Goal: Information Seeking & Learning: Learn about a topic

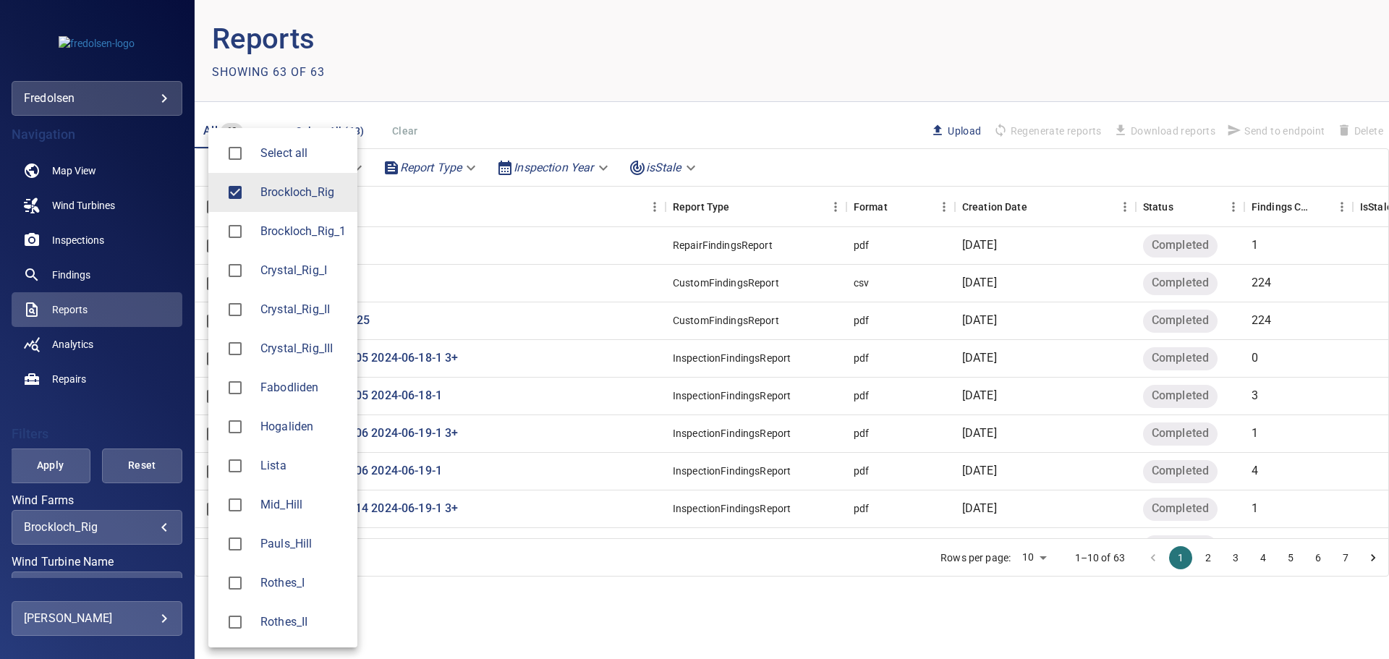
click at [135, 522] on body "**********" at bounding box center [694, 329] width 1389 height 659
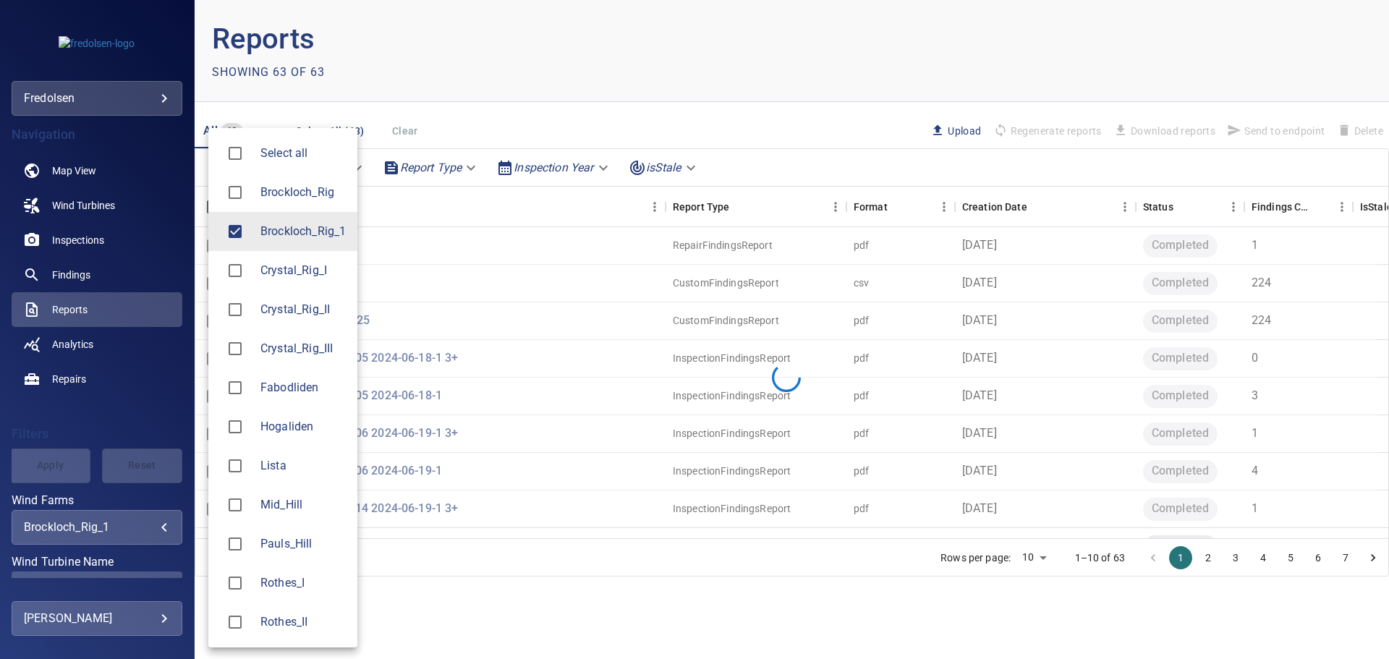
type input "**********"
click at [187, 482] on div at bounding box center [694, 329] width 1389 height 659
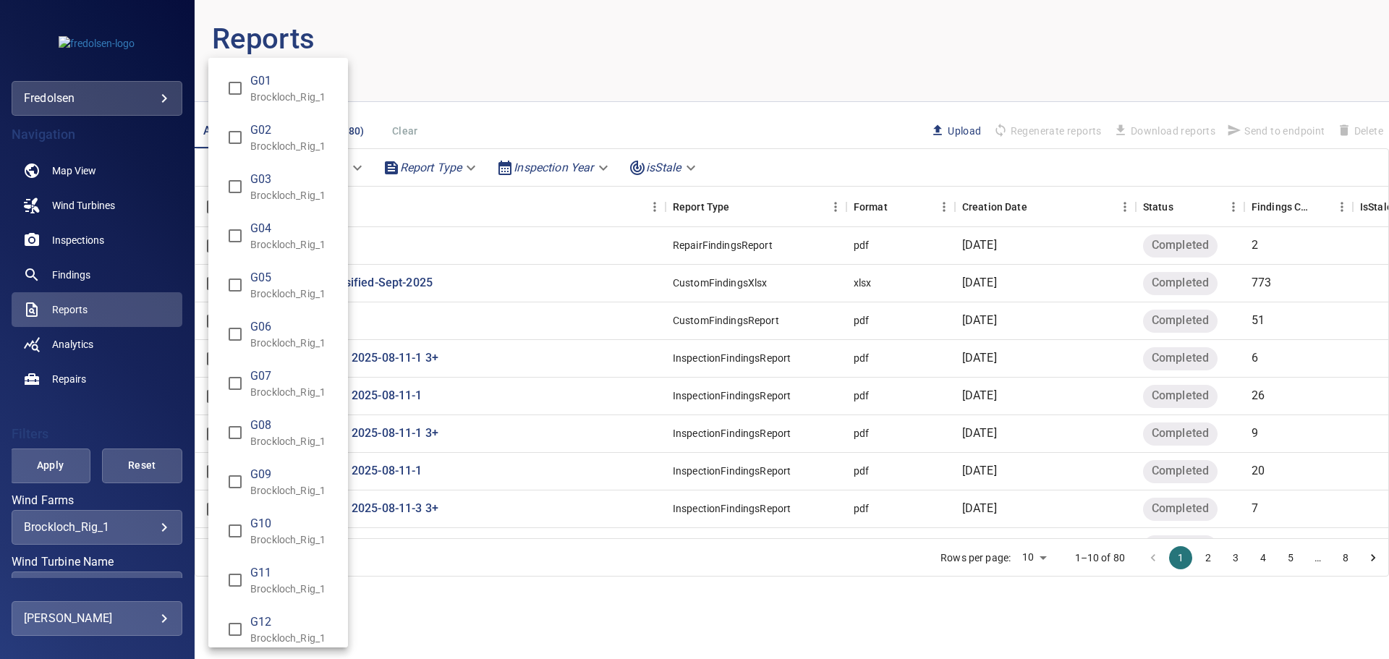
scroll to position [96, 0]
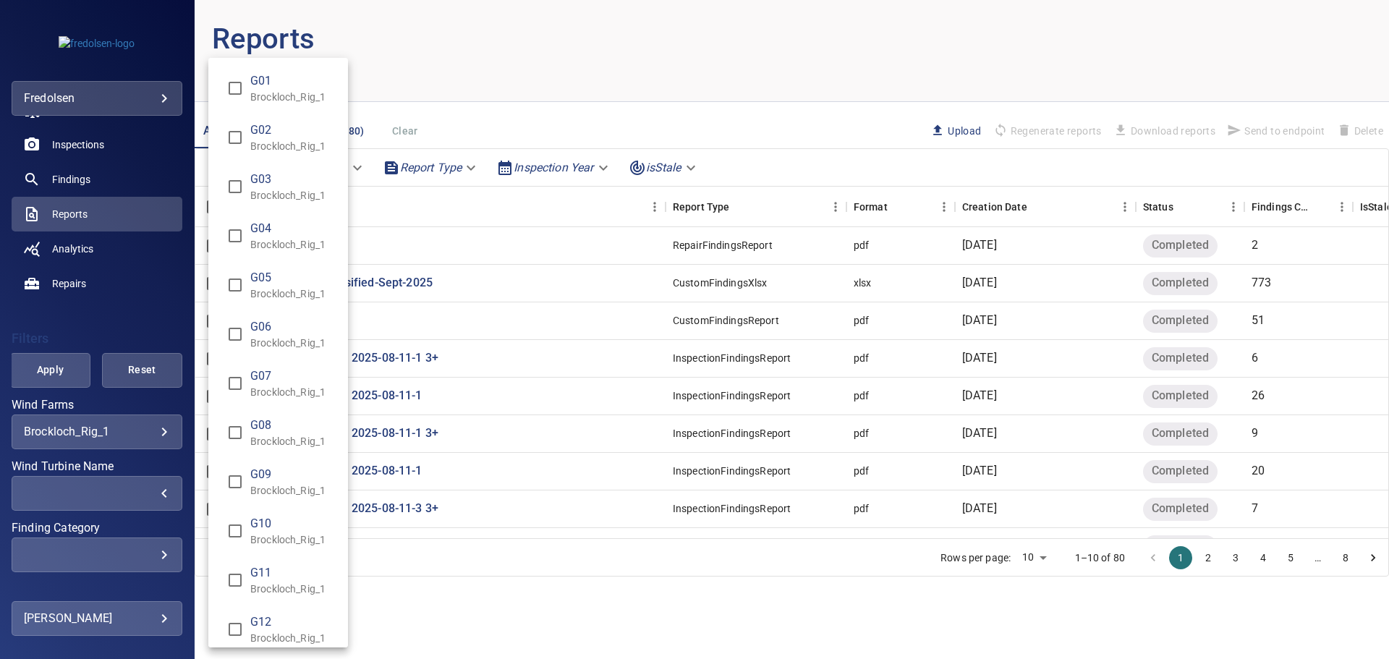
drag, startPoint x: 185, startPoint y: 459, endPoint x: 184, endPoint y: 491, distance: 32.6
click at [184, 491] on div "Wind Turbine Name" at bounding box center [694, 329] width 1389 height 659
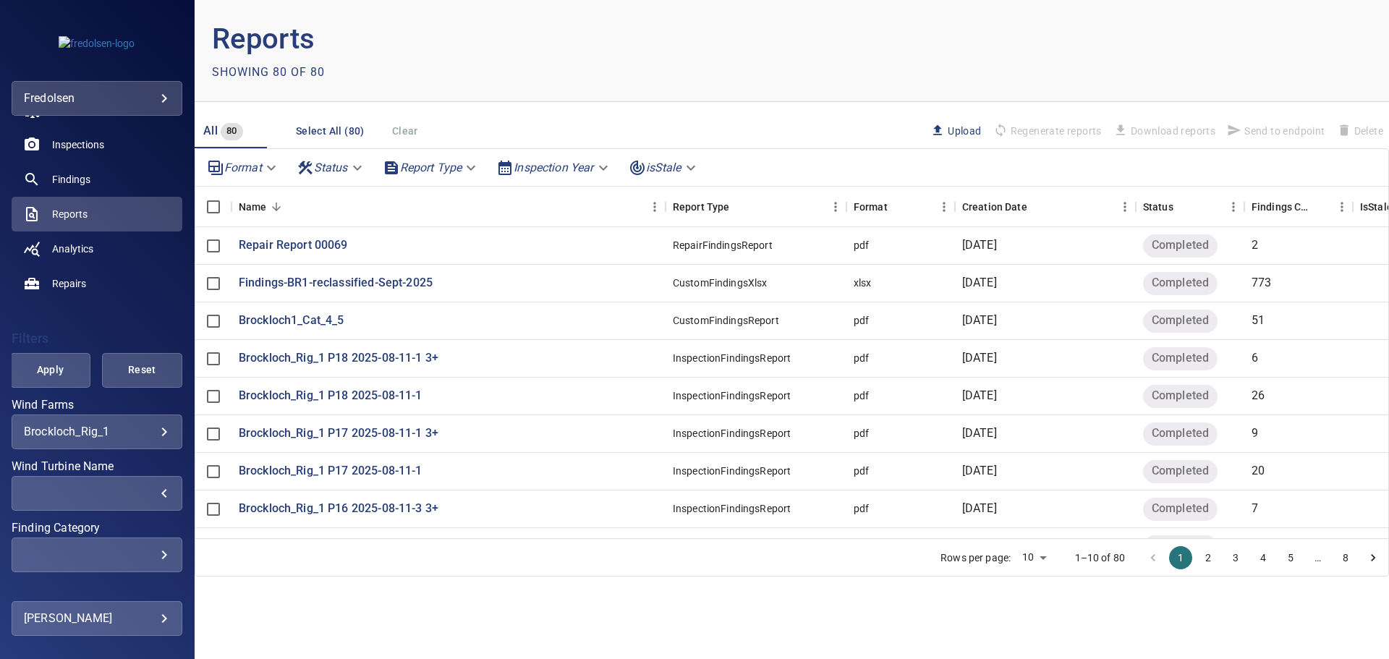
drag, startPoint x: 183, startPoint y: 470, endPoint x: 185, endPoint y: 496, distance: 26.1
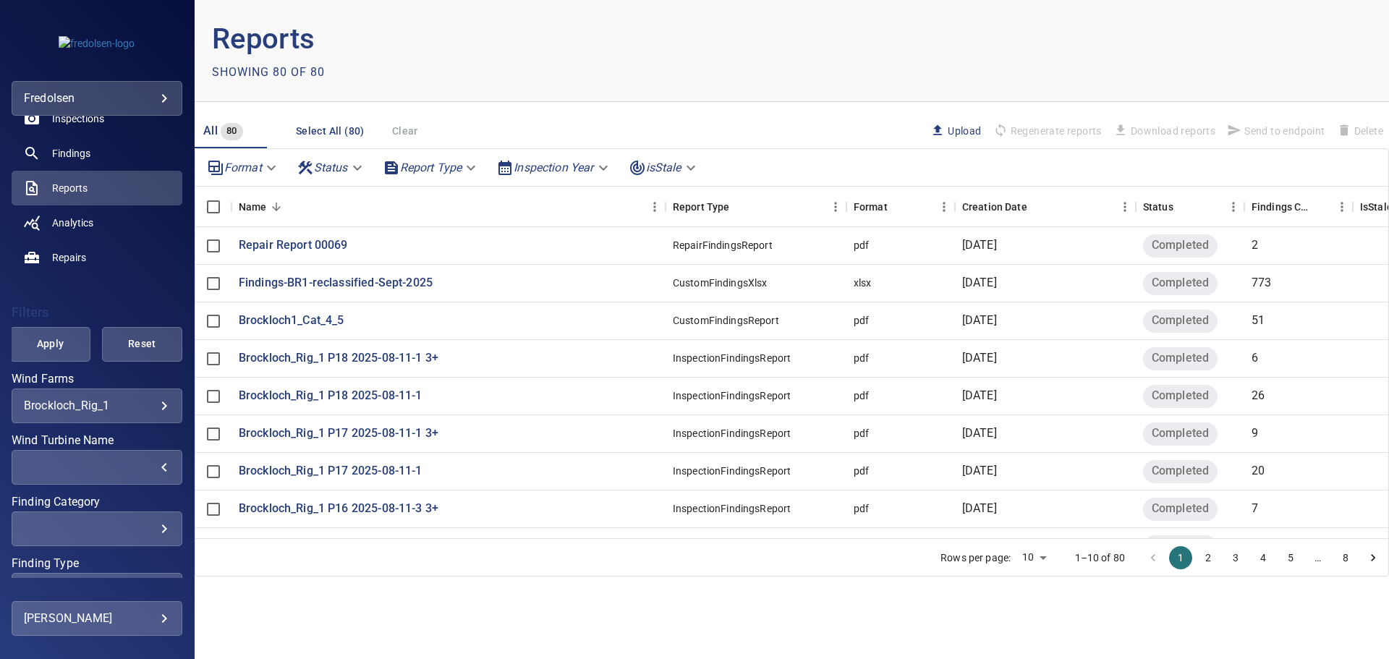
scroll to position [0, 0]
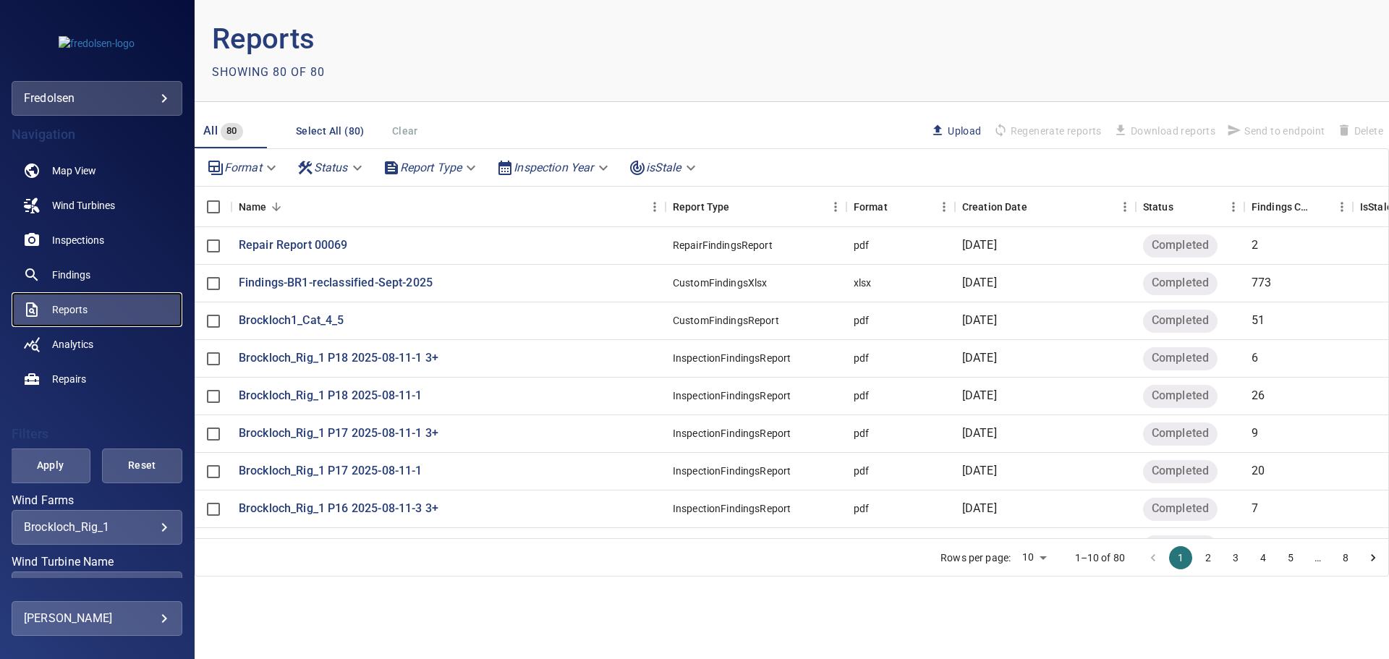
click at [75, 309] on span "Reports" at bounding box center [69, 309] width 35 height 14
click at [91, 201] on span "Wind Turbines" at bounding box center [83, 205] width 63 height 14
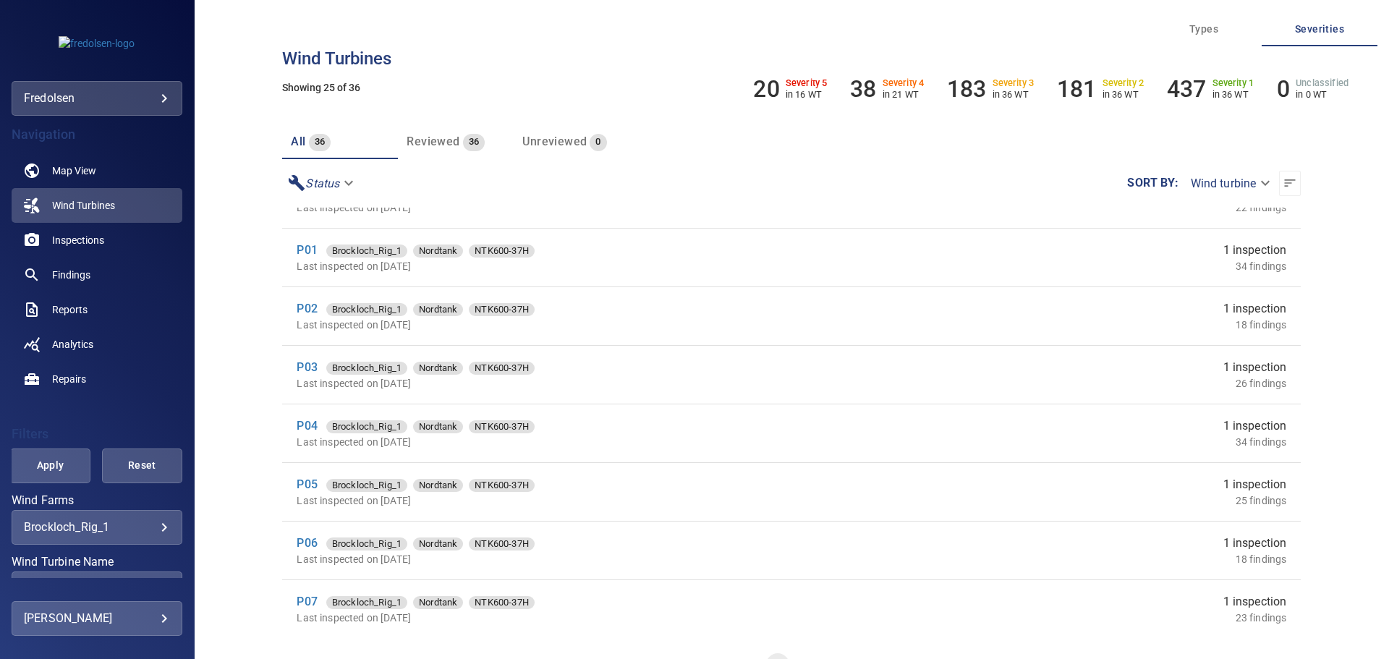
scroll to position [1036, 0]
click at [310, 421] on link "P04" at bounding box center [307, 424] width 20 height 14
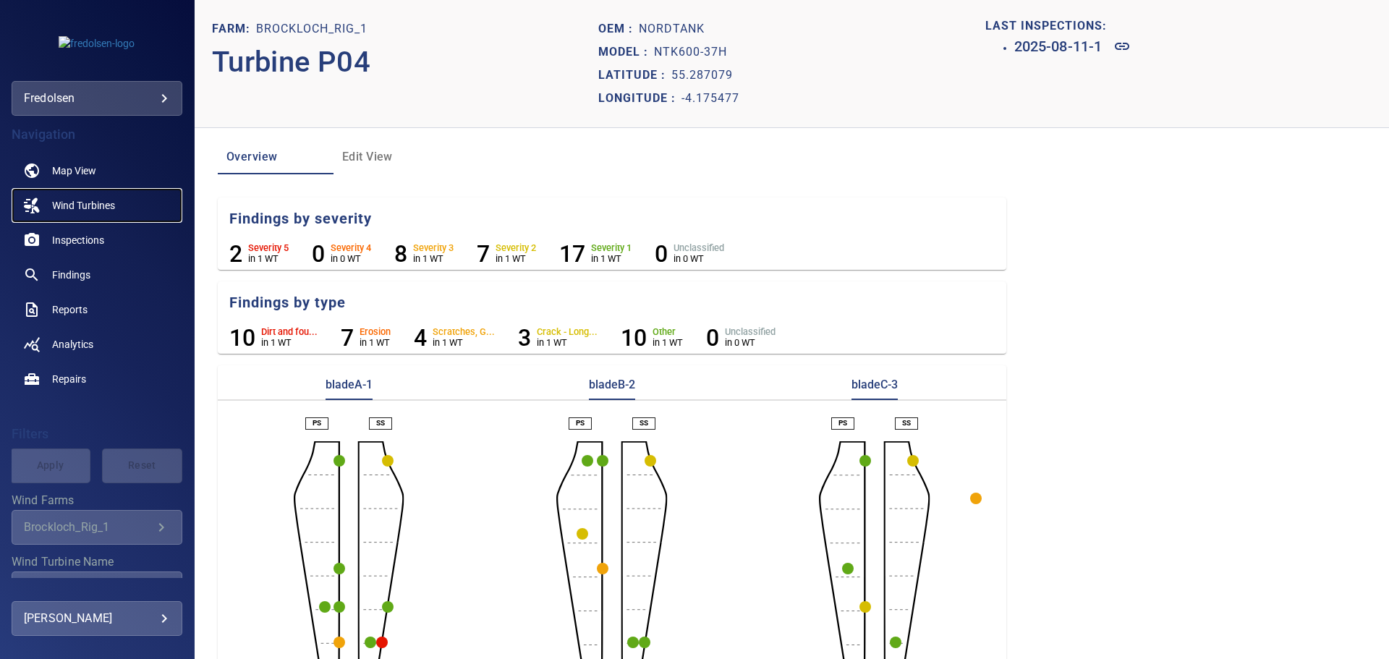
click at [75, 205] on span "Wind Turbines" at bounding box center [83, 205] width 63 height 14
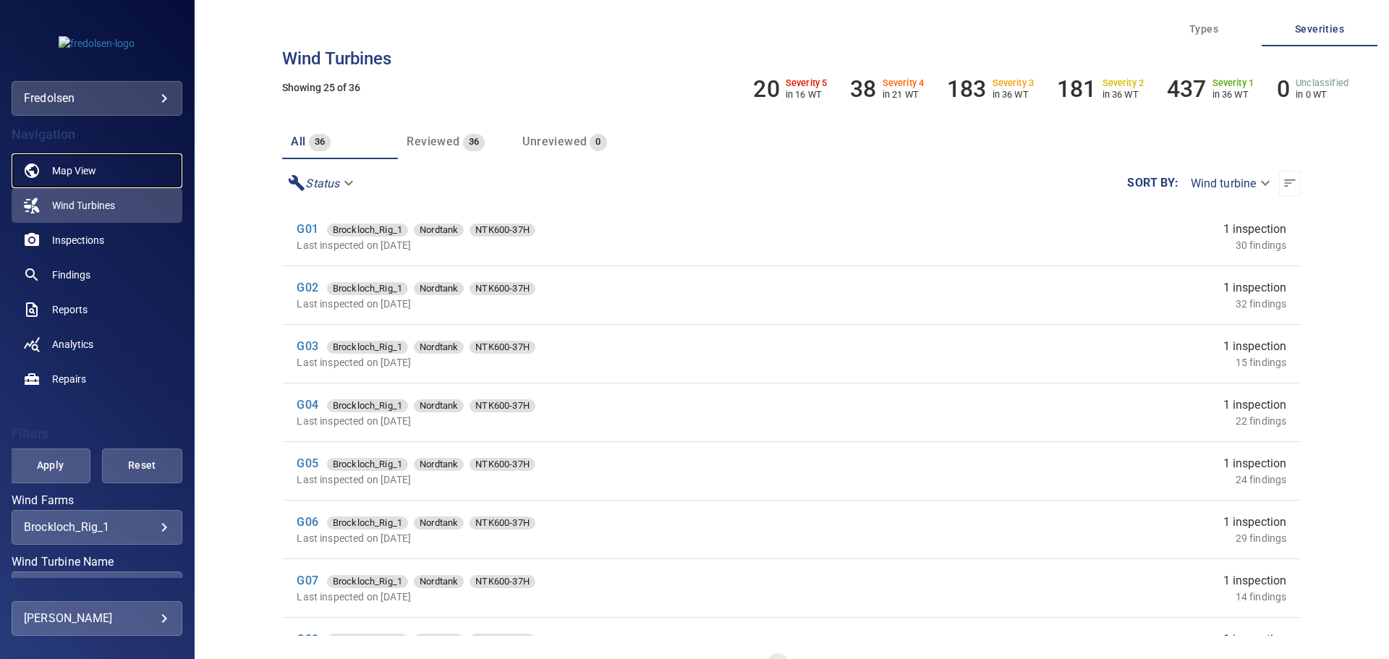
click at [73, 176] on span "Map View" at bounding box center [74, 171] width 44 height 14
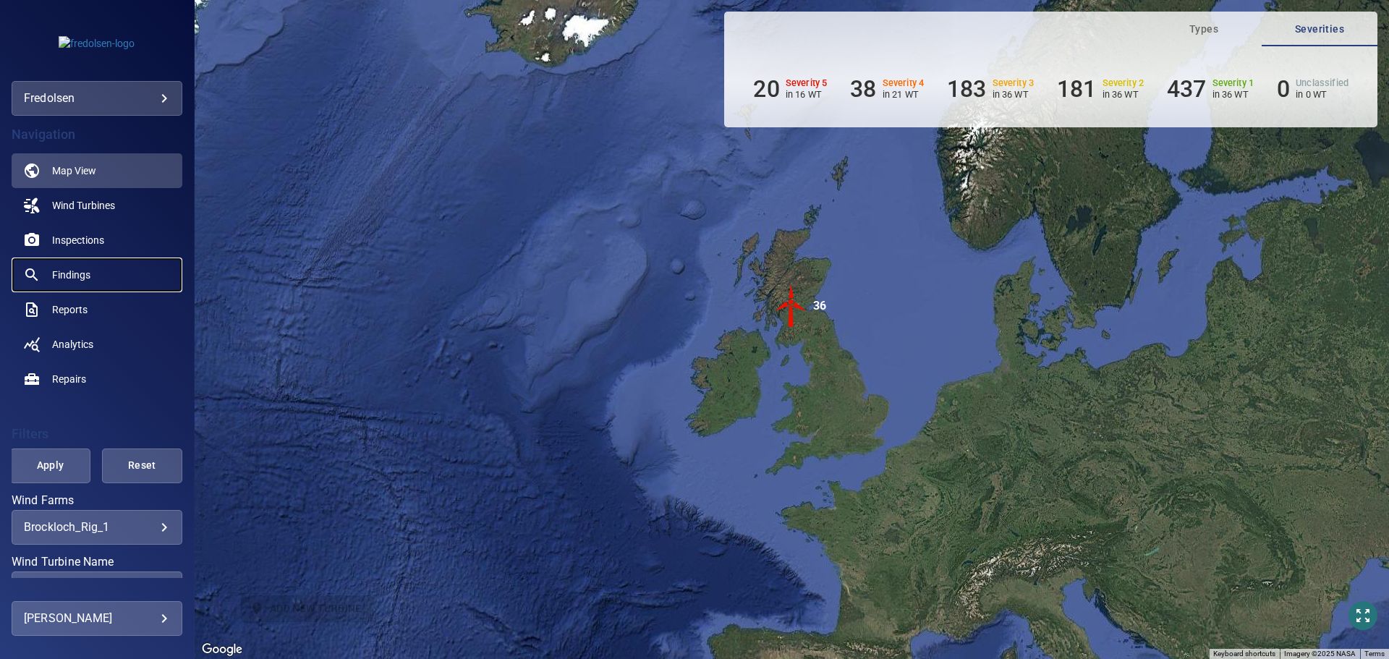
click at [79, 275] on span "Findings" at bounding box center [71, 275] width 38 height 14
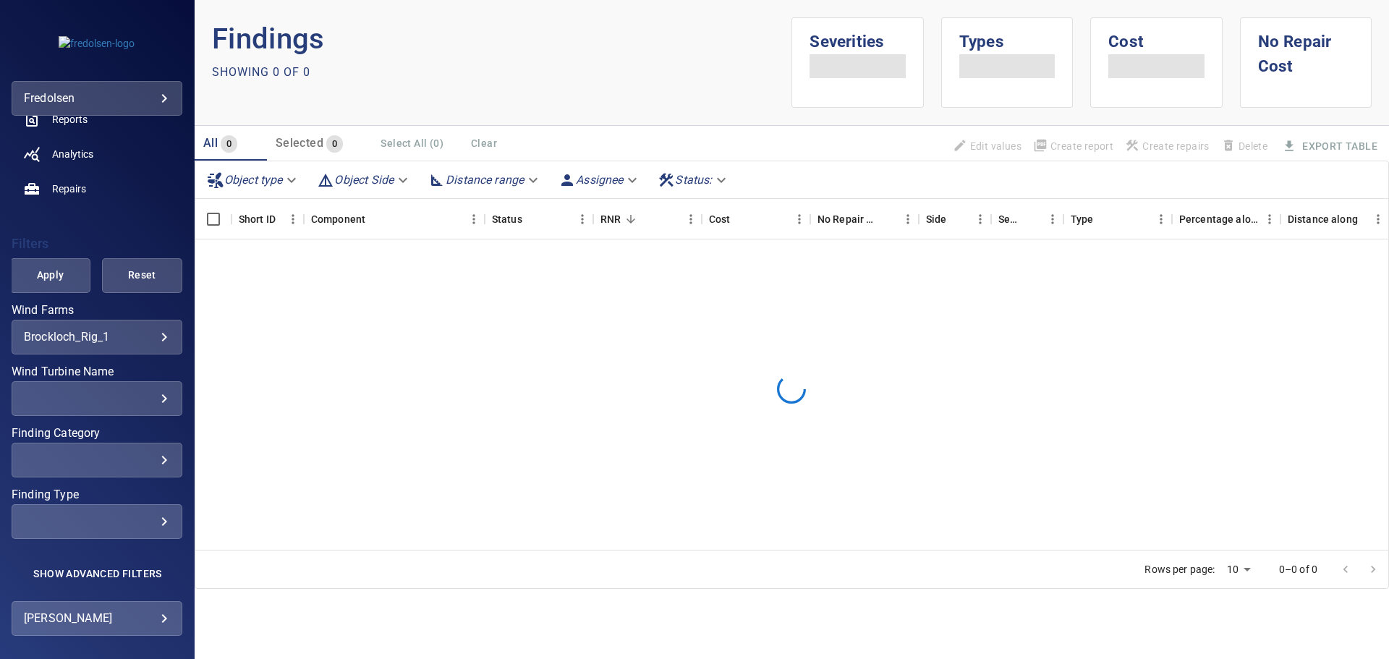
scroll to position [211, 0]
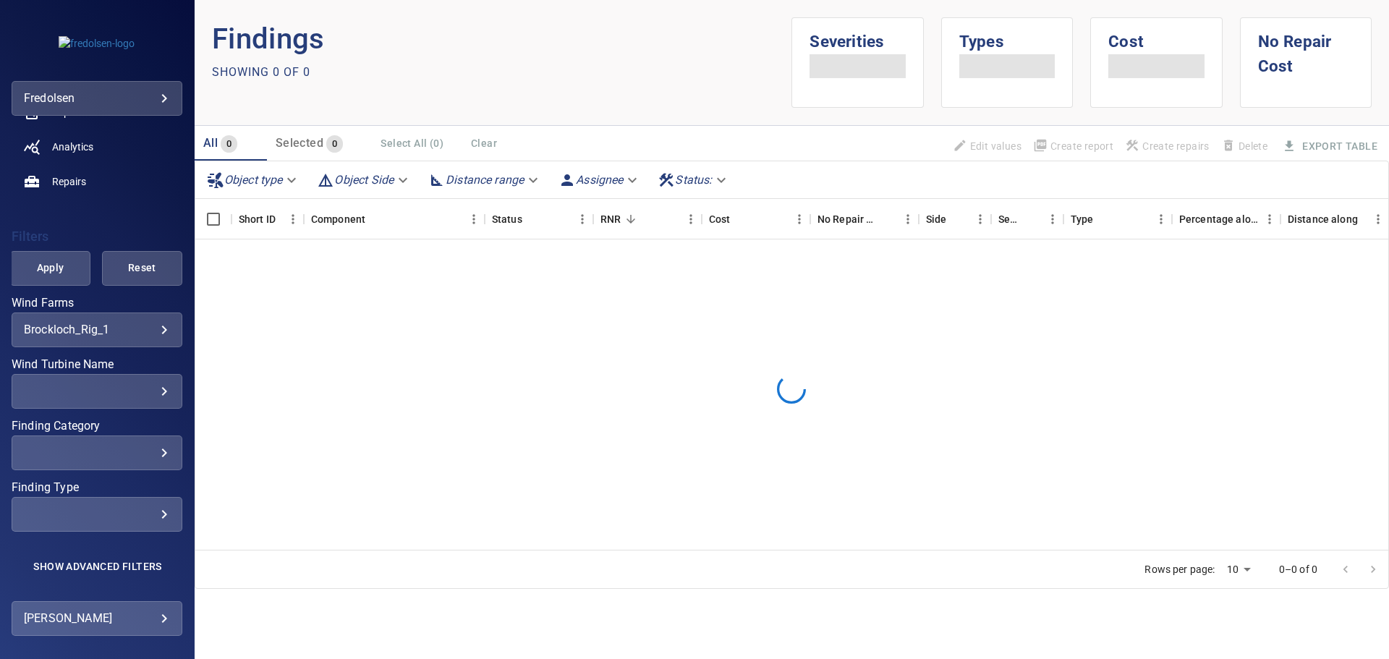
click at [136, 446] on div "​" at bounding box center [97, 453] width 146 height 14
click at [136, 446] on div "Finding Category" at bounding box center [694, 329] width 1389 height 659
click at [148, 371] on div "Unclassified 1 2 3 4 5" at bounding box center [694, 329] width 1389 height 659
click at [166, 421] on div "Unclassified 1 2 3 4 5" at bounding box center [694, 329] width 1389 height 659
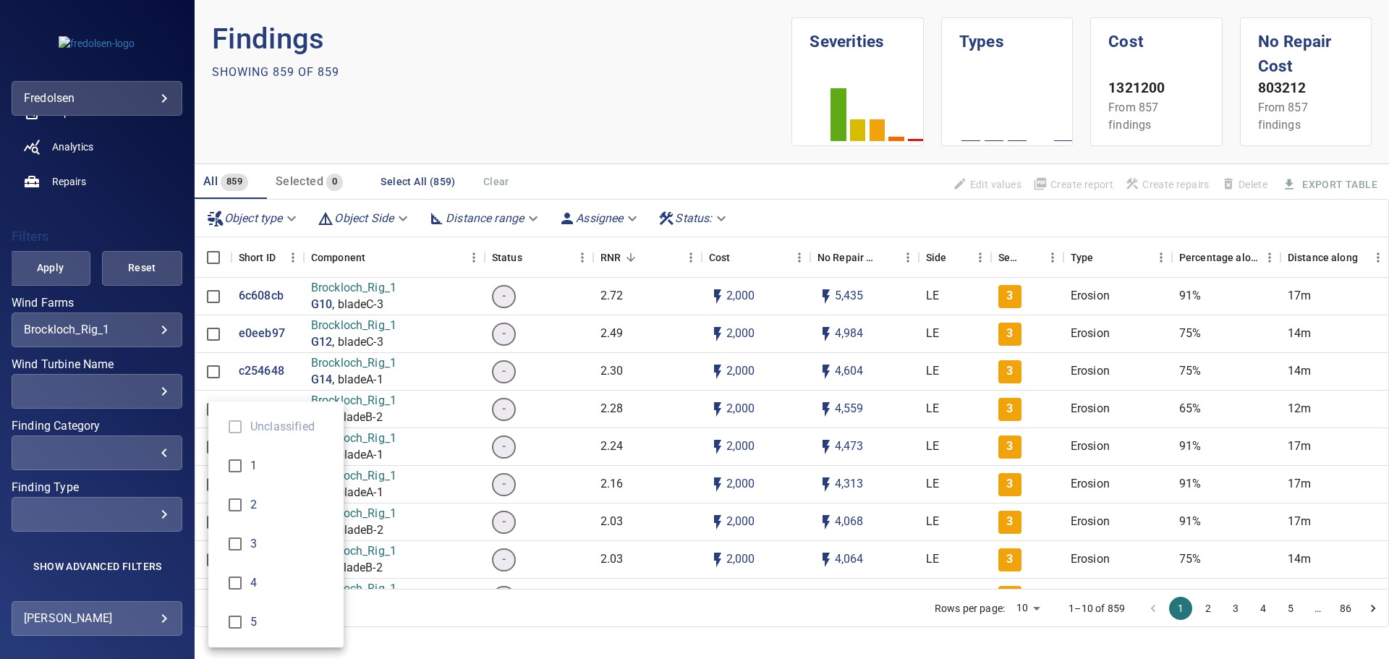
click at [156, 383] on div "Finding Category" at bounding box center [694, 329] width 1389 height 659
click at [156, 383] on div "Unclassified 1 2 3 4 5" at bounding box center [694, 329] width 1389 height 659
click at [161, 347] on div "Finding Category" at bounding box center [694, 329] width 1389 height 659
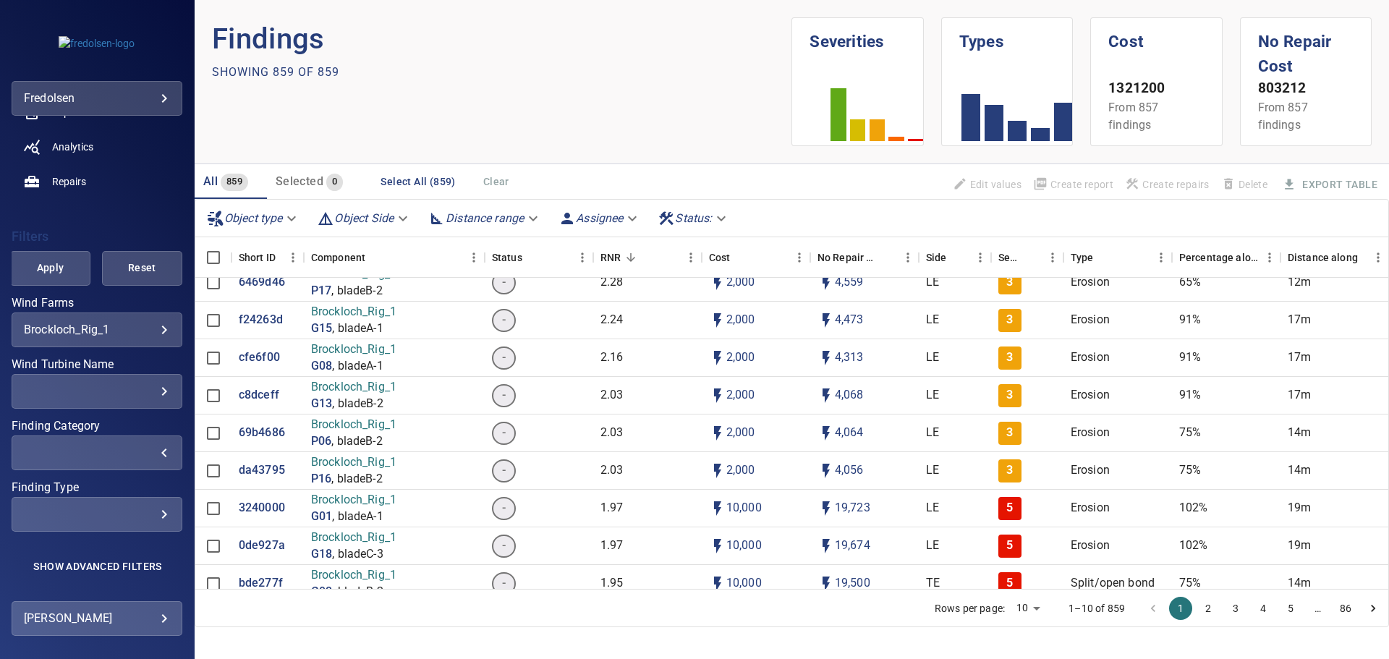
scroll to position [217, 0]
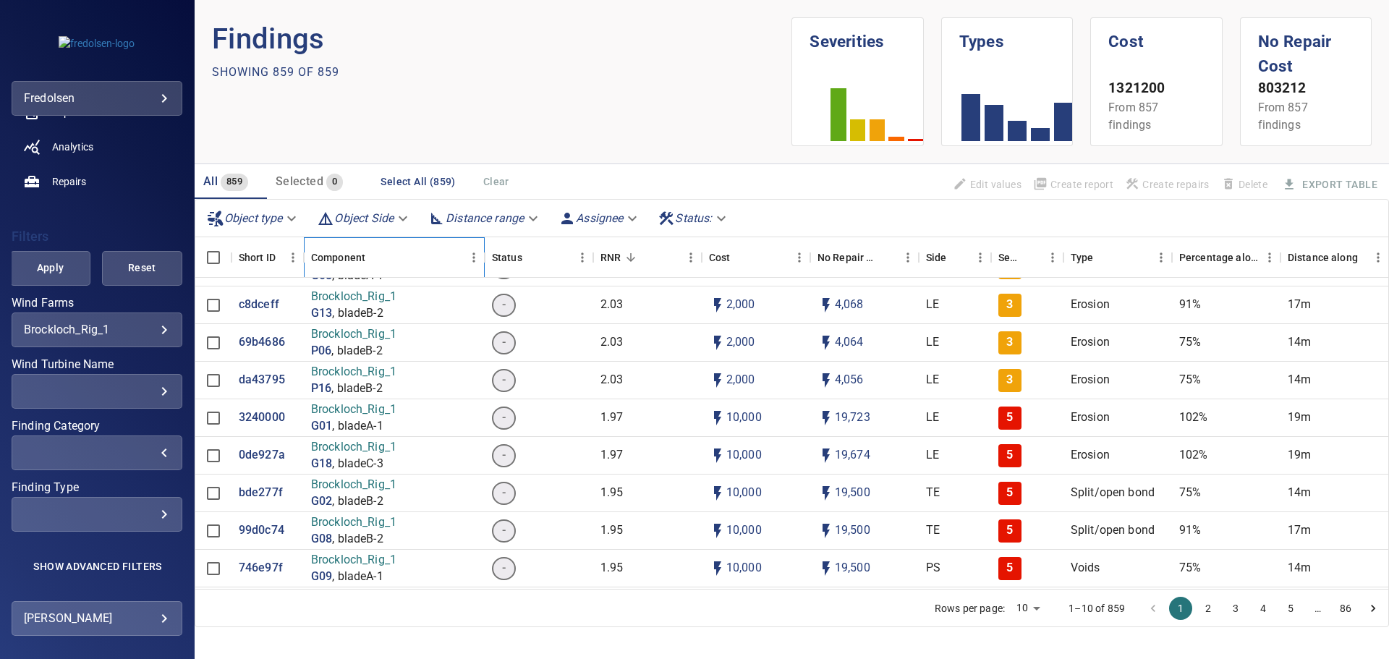
click at [348, 253] on div "Component" at bounding box center [338, 257] width 54 height 41
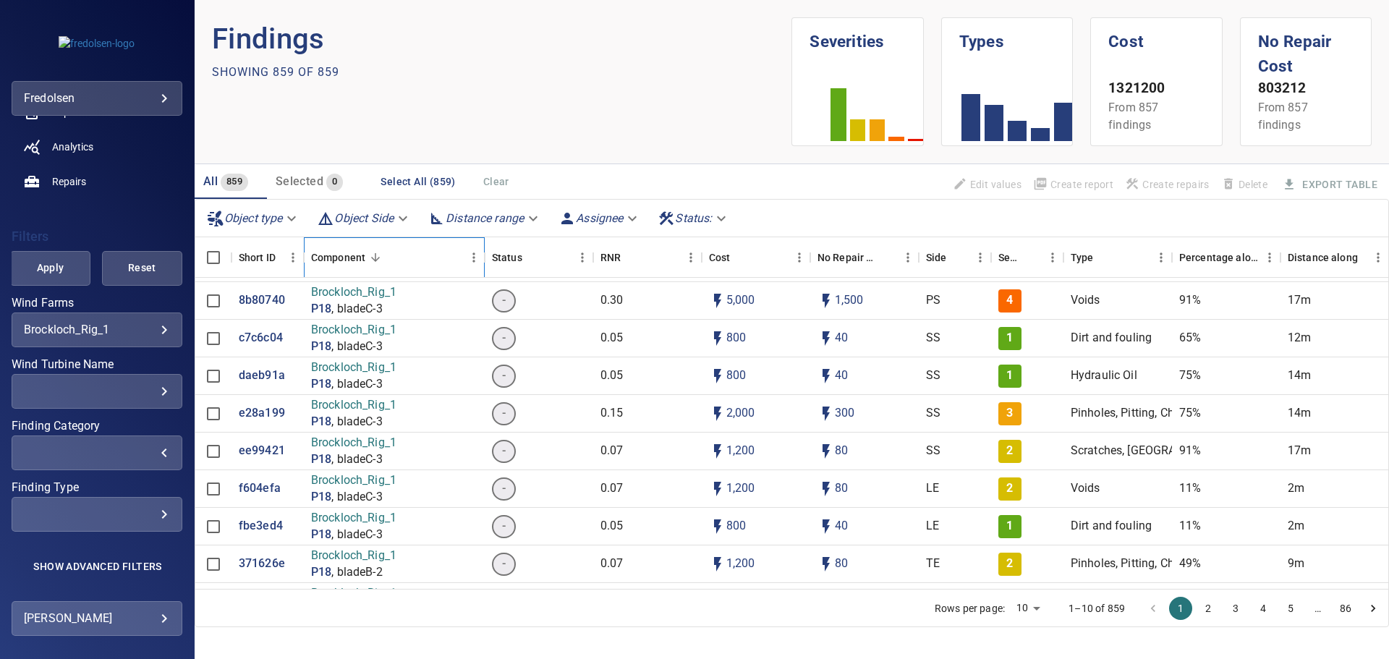
scroll to position [72, 0]
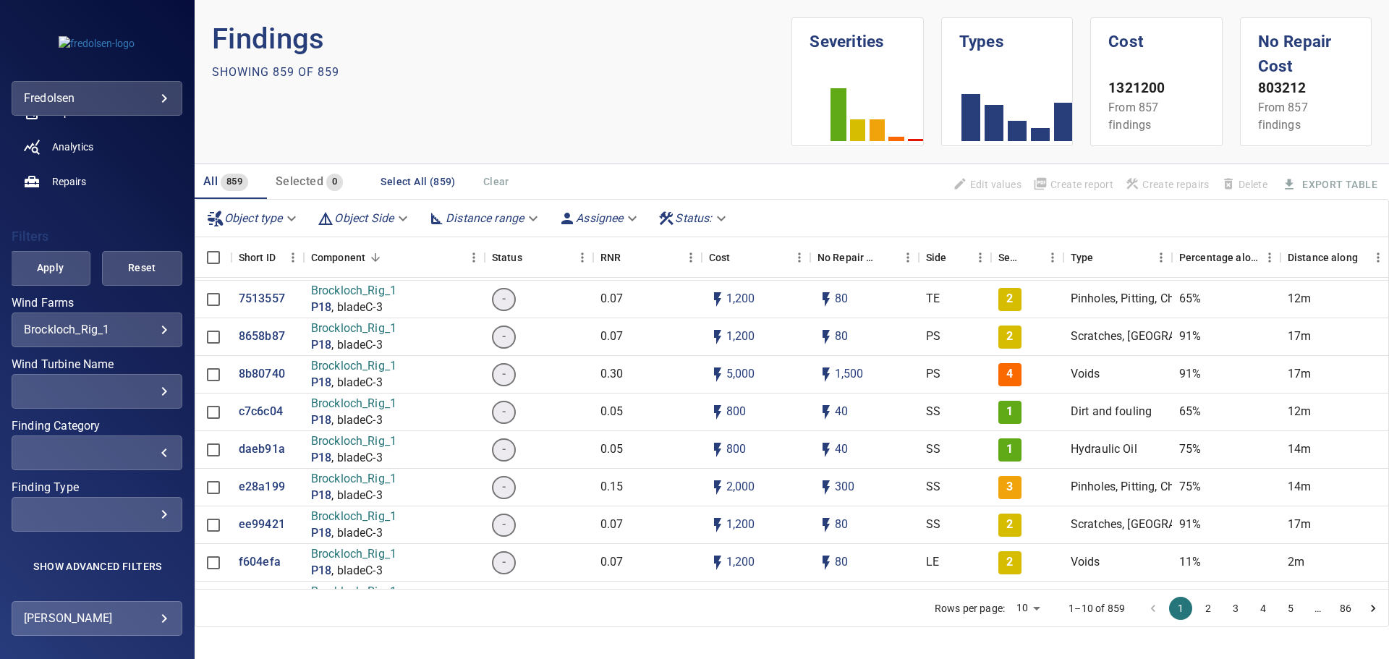
click at [1009, 613] on body "**********" at bounding box center [694, 329] width 1389 height 659
click at [1011, 625] on li "100" at bounding box center [1017, 629] width 43 height 26
type input "***"
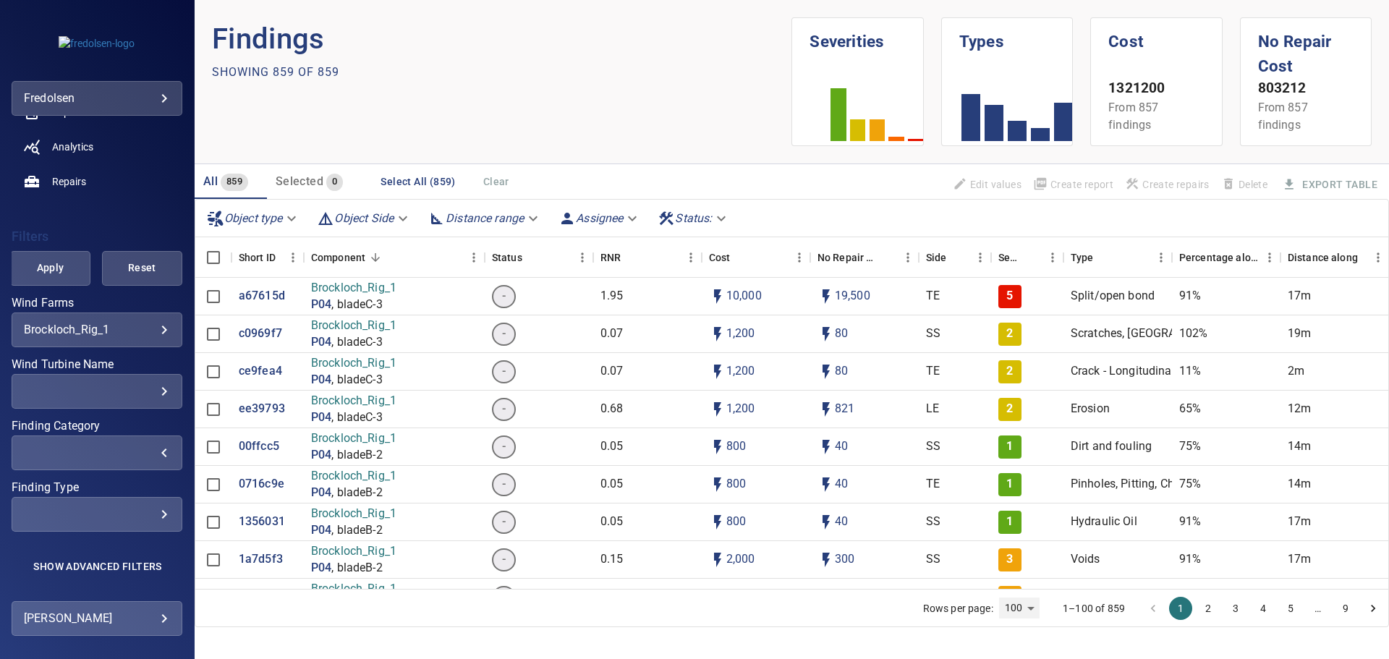
scroll to position [11651, 0]
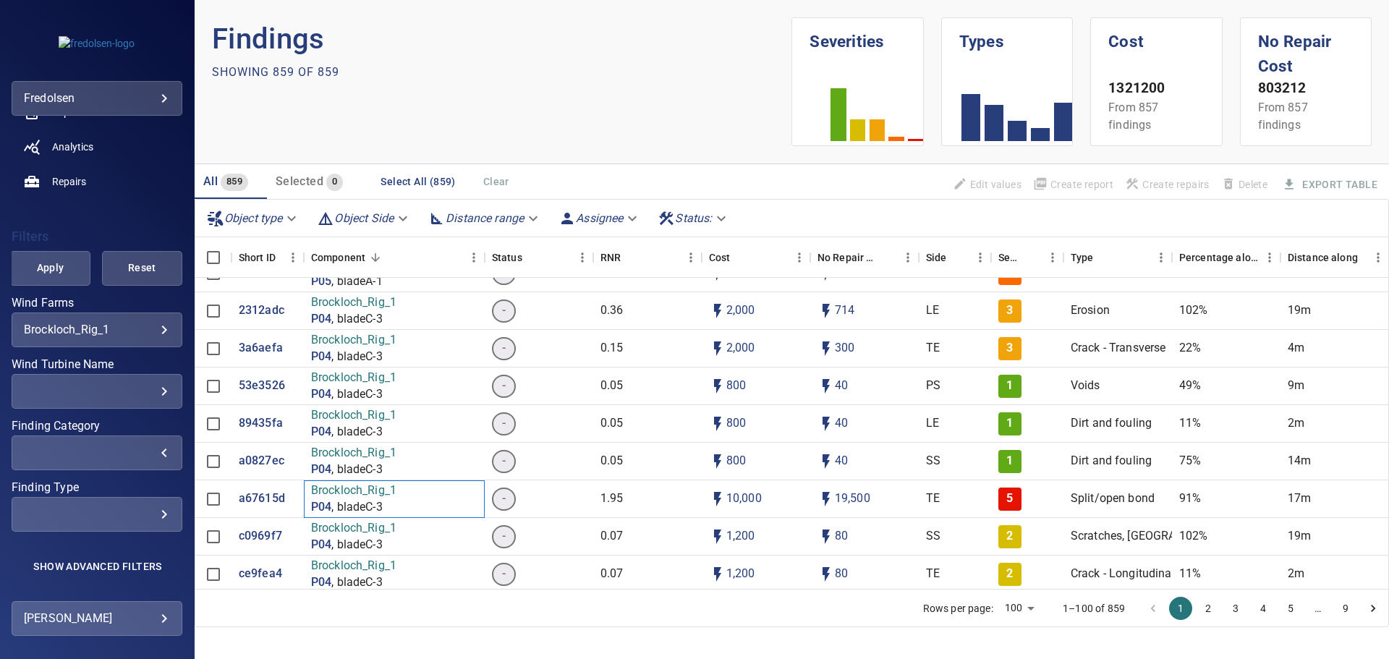
click at [372, 494] on p "Brockloch_Rig_1" at bounding box center [353, 491] width 85 height 17
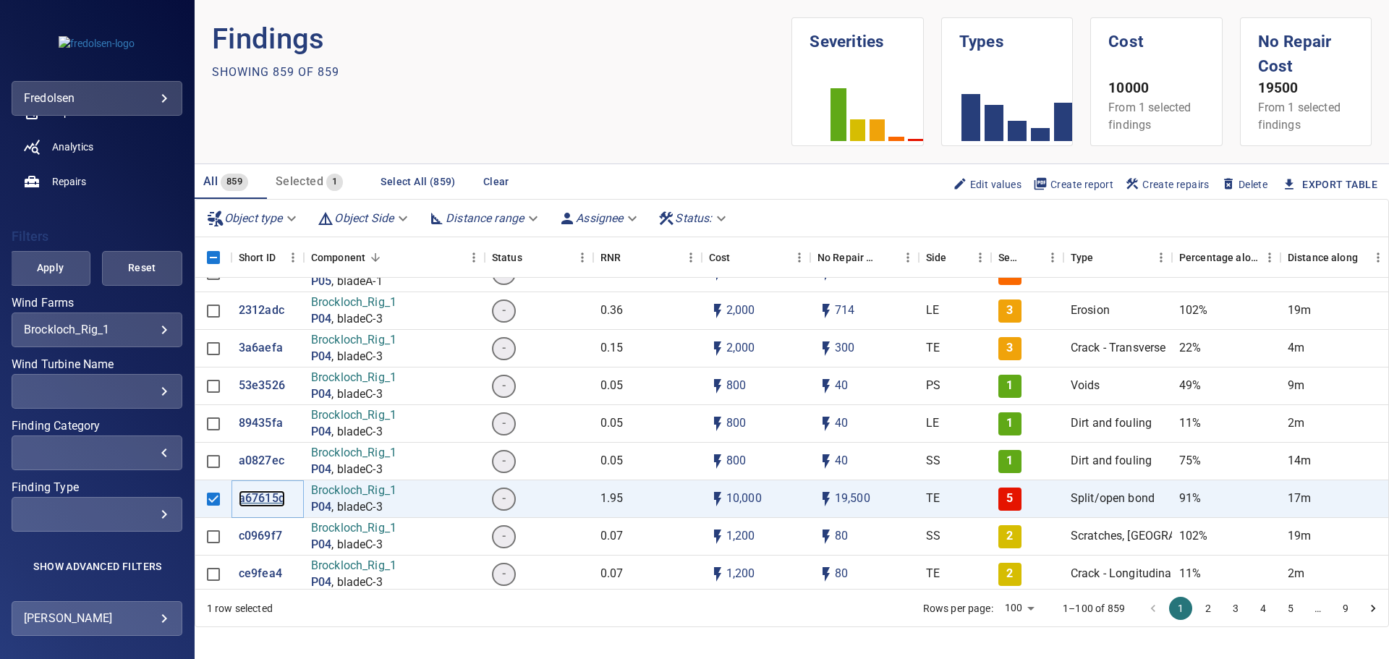
click at [268, 498] on p "a67615d" at bounding box center [262, 499] width 46 height 17
